Goal: Task Accomplishment & Management: Use online tool/utility

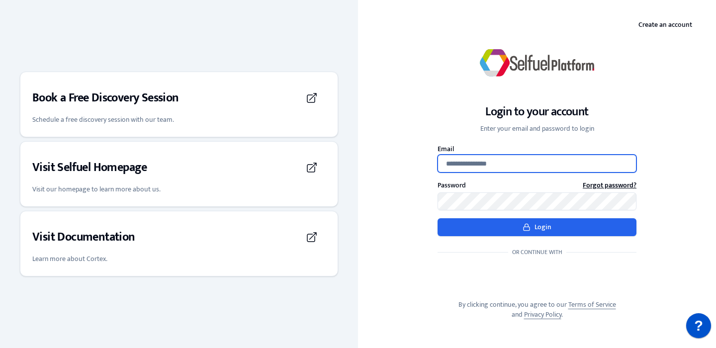
click at [492, 169] on input "Email" at bounding box center [536, 164] width 199 height 18
type input "**********"
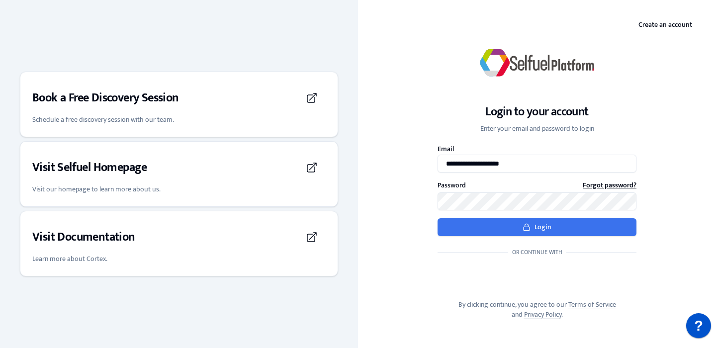
click at [510, 226] on button "Login" at bounding box center [536, 227] width 199 height 18
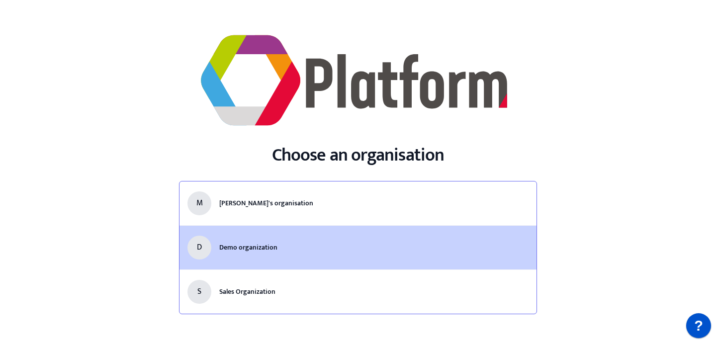
click at [261, 261] on li "D Demo organization" at bounding box center [357, 247] width 357 height 44
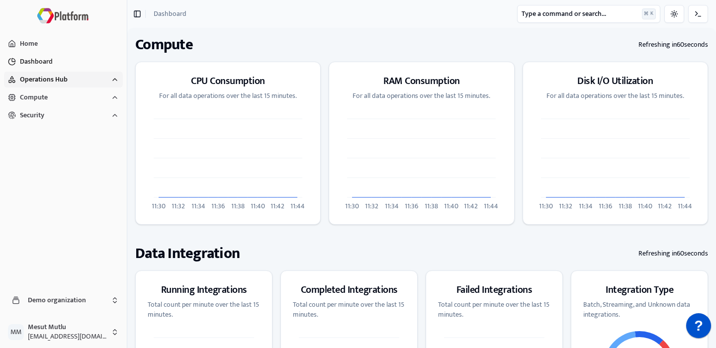
click at [76, 82] on button "Operations Hub" at bounding box center [63, 80] width 119 height 16
click at [71, 91] on button "Data Integration" at bounding box center [70, 96] width 106 height 16
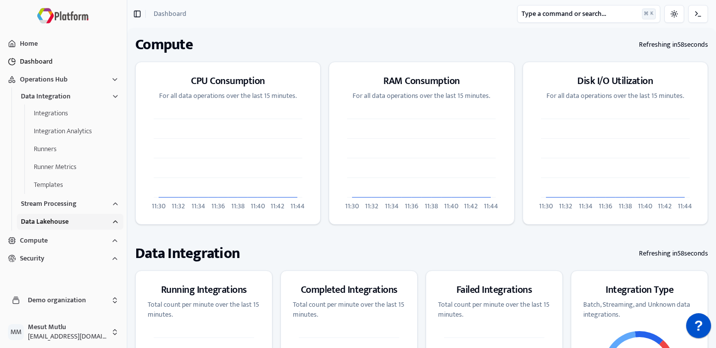
click at [68, 227] on span "Data Lakehouse" at bounding box center [45, 222] width 48 height 10
click at [65, 234] on button "Queries" at bounding box center [77, 239] width 94 height 16
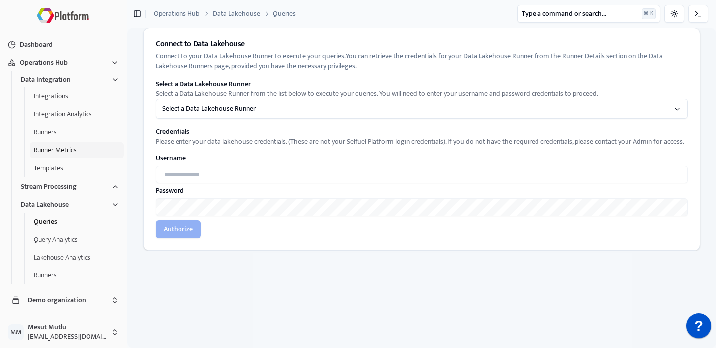
scroll to position [28, 0]
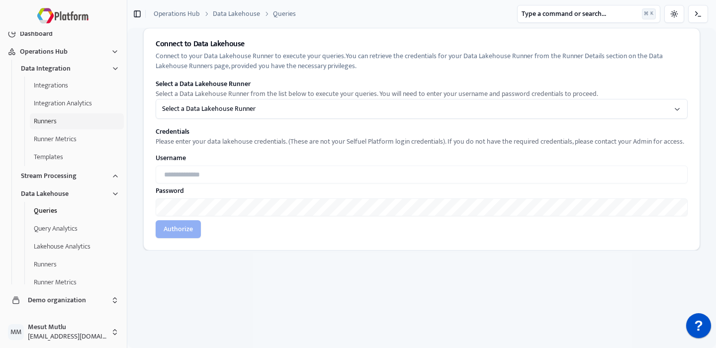
click at [72, 126] on button "Runners" at bounding box center [77, 121] width 94 height 16
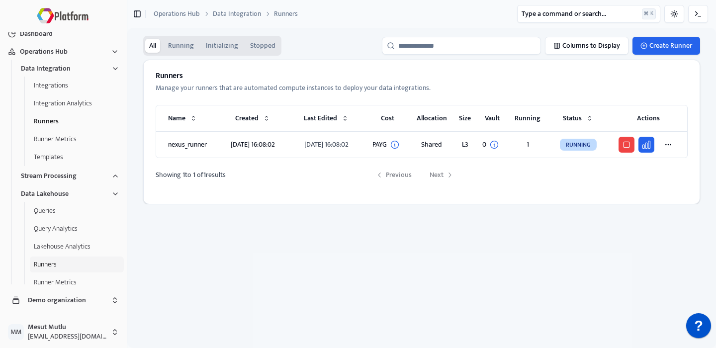
click at [60, 265] on button "Runners" at bounding box center [77, 264] width 94 height 16
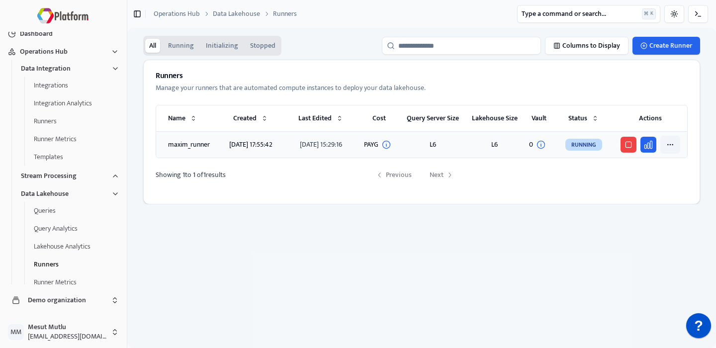
click at [668, 145] on html "Home Dashboard Operations Hub Data Integration Integrations Integration Analyti…" at bounding box center [358, 174] width 716 height 348
click at [329, 160] on html "Home Dashboard Operations Hub Data Integration Integrations Integration Analyti…" at bounding box center [358, 174] width 716 height 348
click at [193, 147] on span "maxim_runner" at bounding box center [189, 144] width 42 height 11
click at [647, 144] on icon "button" at bounding box center [648, 145] width 10 height 10
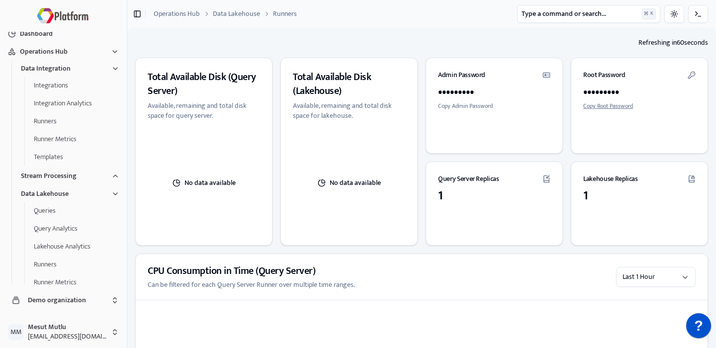
click at [603, 104] on button "Copy Root Password" at bounding box center [608, 106] width 50 height 8
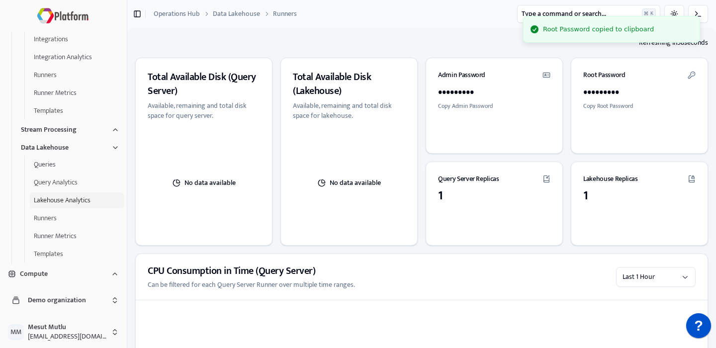
scroll to position [75, 0]
click at [71, 170] on button "Queries" at bounding box center [77, 164] width 94 height 16
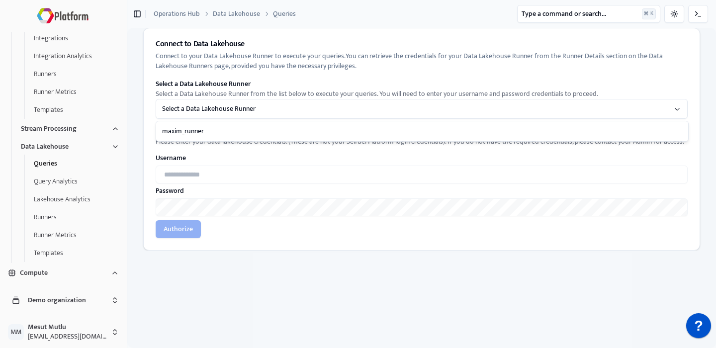
click at [228, 108] on html "Home Dashboard Operations Hub Data Integration Integrations Integration Analyti…" at bounding box center [358, 174] width 716 height 348
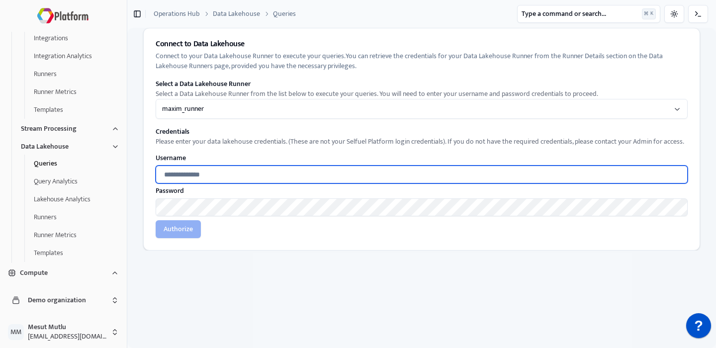
click at [218, 172] on input "text" at bounding box center [422, 175] width 532 height 18
type input "****"
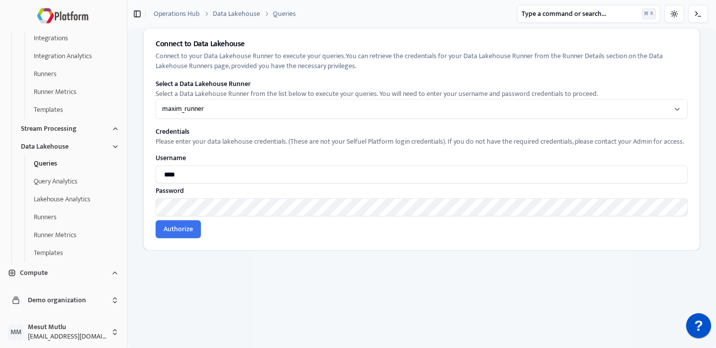
click at [179, 227] on button "Authorize" at bounding box center [178, 229] width 45 height 18
click at [50, 216] on button "Runners" at bounding box center [77, 217] width 94 height 16
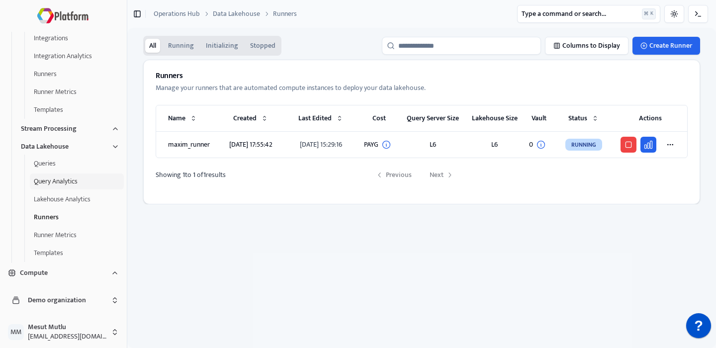
click at [61, 184] on button "Query Analytics" at bounding box center [77, 181] width 94 height 16
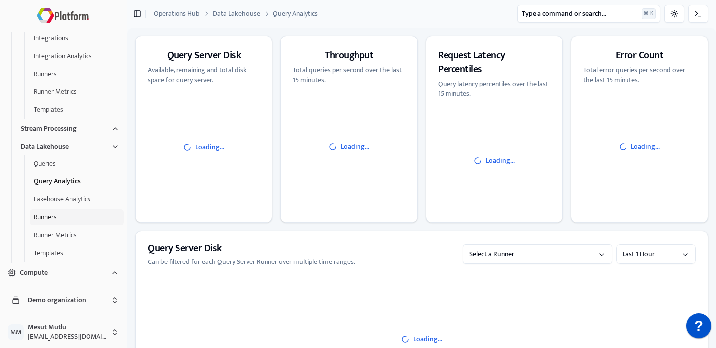
click at [53, 213] on button "Runners" at bounding box center [77, 217] width 94 height 16
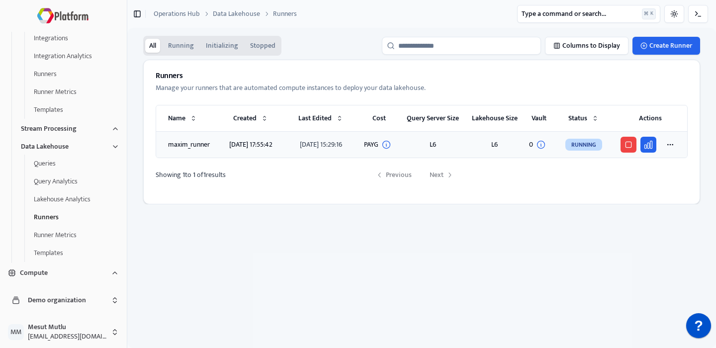
click at [657, 143] on div "Toggle menu" at bounding box center [650, 145] width 66 height 18
click at [654, 143] on button "button" at bounding box center [648, 145] width 16 height 16
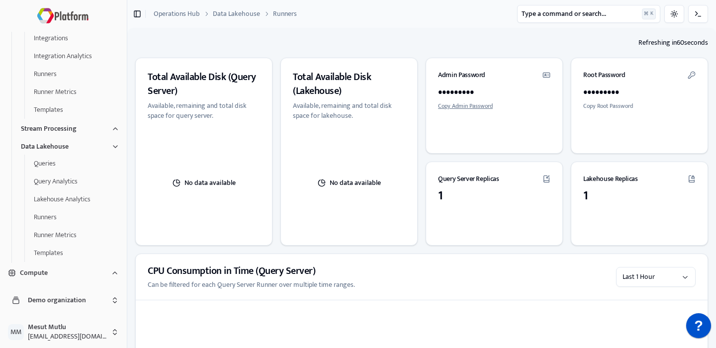
click at [489, 103] on button "Copy Admin Password" at bounding box center [465, 106] width 55 height 8
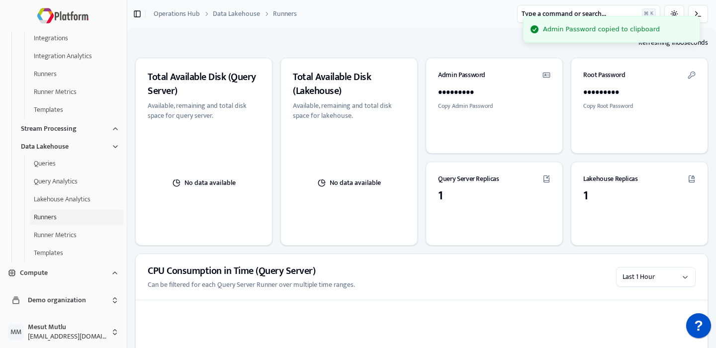
click at [77, 212] on button "Runners" at bounding box center [77, 217] width 94 height 16
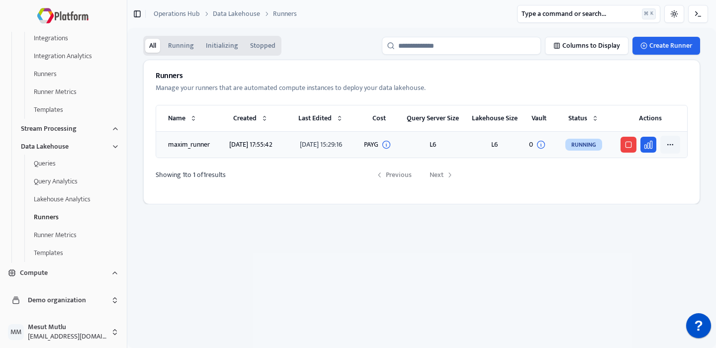
click at [672, 145] on html "Admin Password copied to clipboard Home Dashboard Operations Hub Data Integrati…" at bounding box center [358, 174] width 716 height 348
click at [87, 162] on html "Home Dashboard Operations Hub Data Integration Integrations Integration Analyti…" at bounding box center [358, 174] width 716 height 348
click at [63, 161] on button "Queries" at bounding box center [77, 164] width 94 height 16
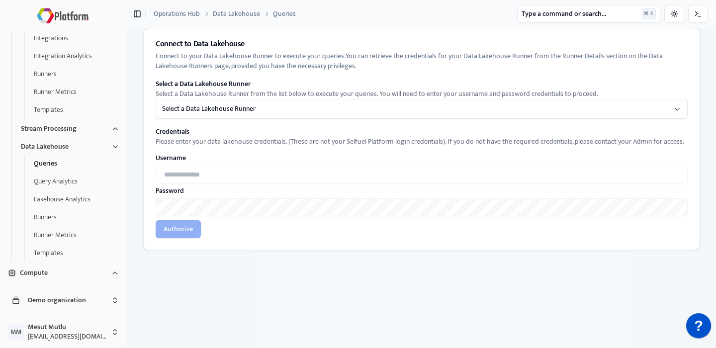
click at [217, 114] on html "Home Dashboard Operations Hub Data Integration Integrations Integration Analyti…" at bounding box center [358, 174] width 716 height 348
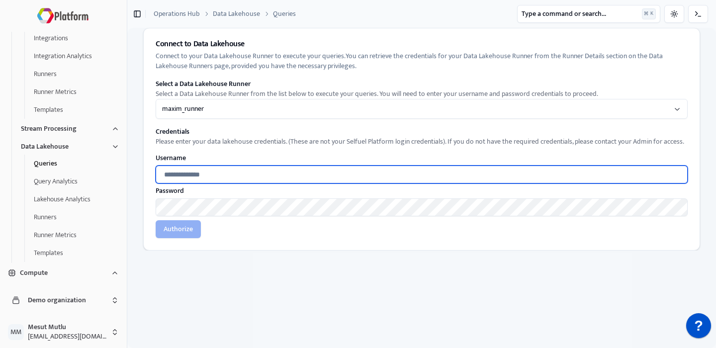
click at [210, 173] on input "text" at bounding box center [422, 175] width 532 height 18
type input "*****"
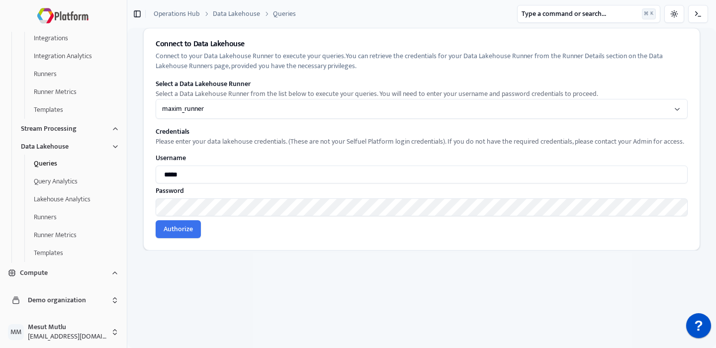
click at [183, 230] on button "Authorize" at bounding box center [178, 229] width 45 height 18
